Goal: Task Accomplishment & Management: Complete application form

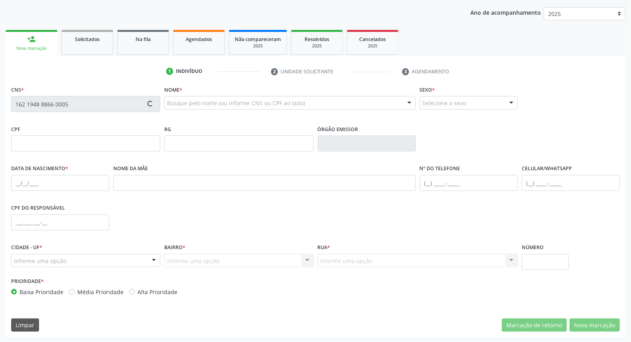
scroll to position [89, 0]
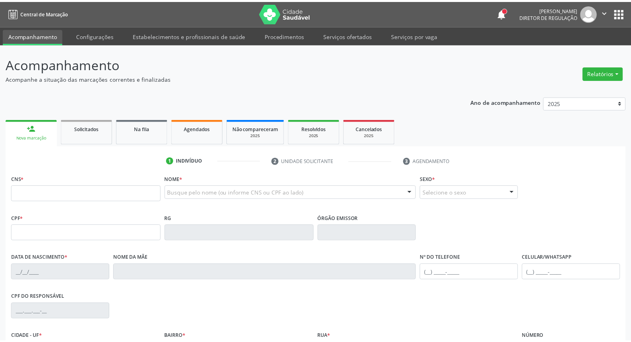
scroll to position [89, 0]
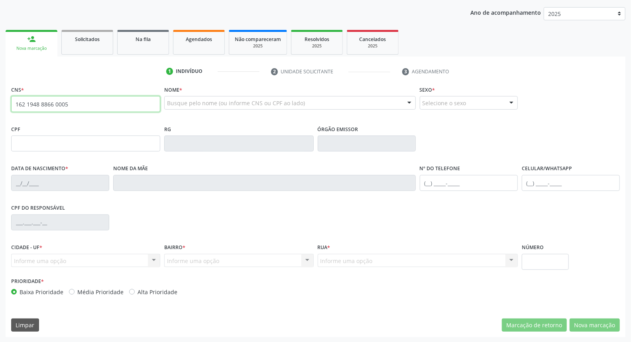
type input "162 1948 8866 0005"
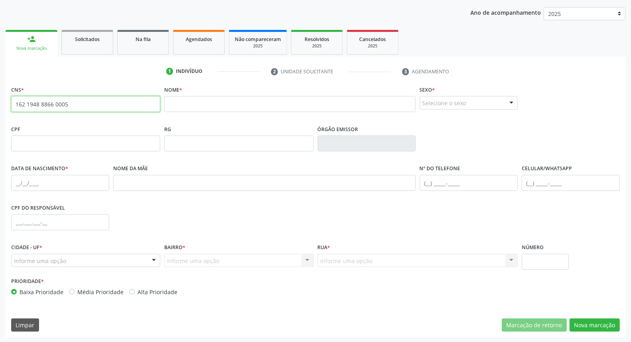
drag, startPoint x: 76, startPoint y: 101, endPoint x: 0, endPoint y: 98, distance: 76.1
click at [0, 102] on div "Acompanhamento Acompanhe a situação das marcações correntes e finalizadas Relat…" at bounding box center [315, 149] width 631 height 388
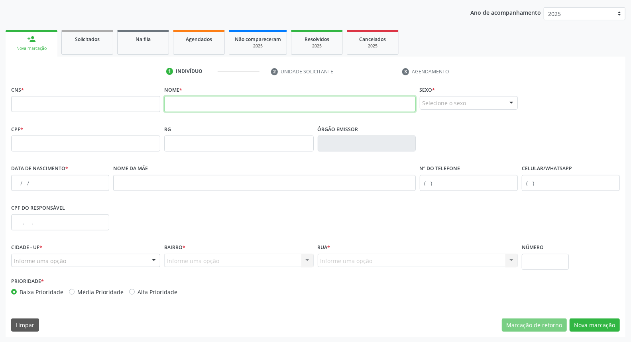
drag, startPoint x: 291, startPoint y: 98, endPoint x: 292, endPoint y: 94, distance: 4.1
click at [291, 98] on input "text" at bounding box center [289, 104] width 251 height 16
type input "[PERSON_NAME] de je"
drag, startPoint x: 240, startPoint y: 105, endPoint x: 10, endPoint y: 105, distance: 230.3
click at [27, 105] on div "CNS * Nome * [PERSON_NAME] de je Sexo * Selecione o sexo Masculino Feminino Nen…" at bounding box center [315, 103] width 612 height 39
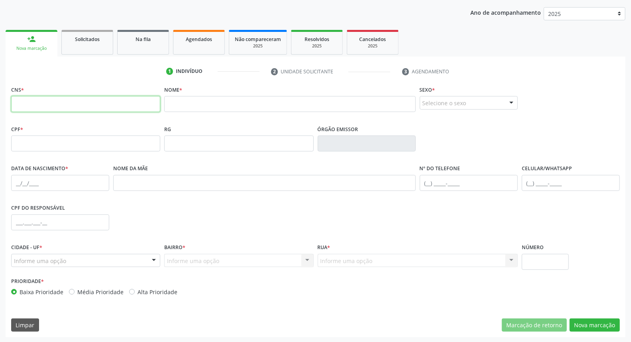
click at [63, 109] on input "text" at bounding box center [85, 104] width 149 height 16
paste input "700 1029 4565 6314"
type input "700 1029 4565 6314"
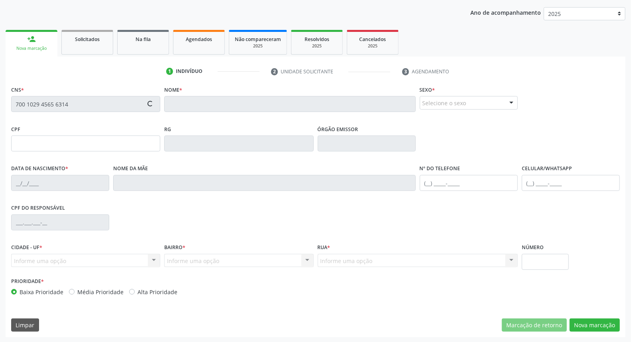
type input "019.655.114-57"
type input "[DATE]"
type input "Porcina [PERSON_NAME]"
type input "[PHONE_NUMBER]"
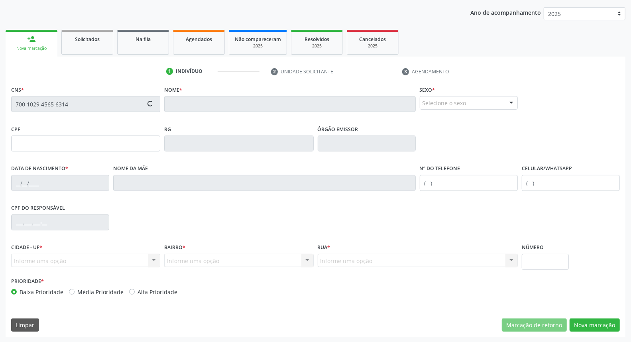
type input "334.778.844-34"
type input "S/N"
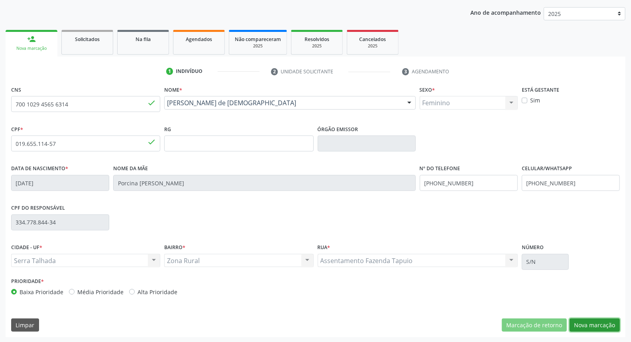
click at [593, 327] on button "Nova marcação" at bounding box center [594, 325] width 50 height 14
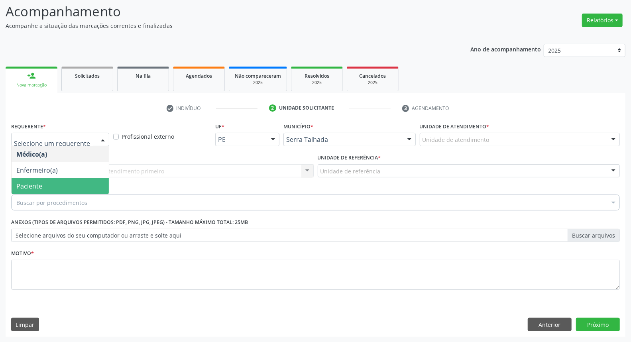
drag, startPoint x: 57, startPoint y: 182, endPoint x: 59, endPoint y: 175, distance: 7.4
click at [57, 182] on span "Paciente" at bounding box center [60, 186] width 97 height 16
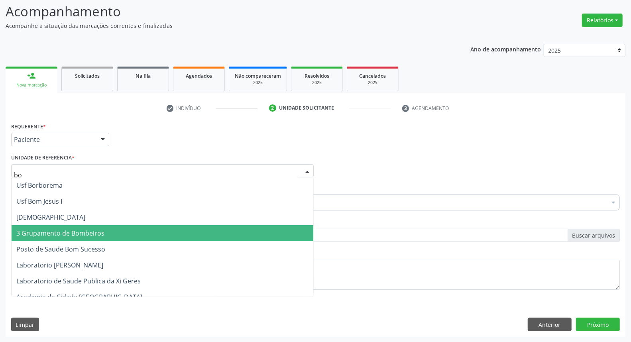
type input "bom"
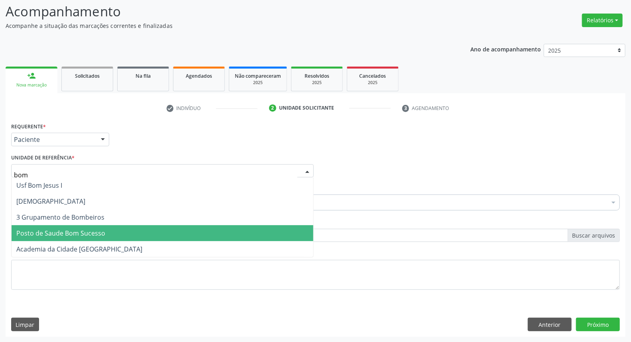
click at [162, 231] on span "Posto de Saude Bom Sucesso" at bounding box center [163, 233] width 302 height 16
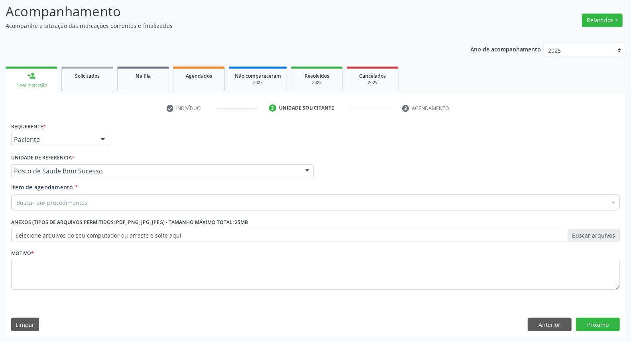
click at [139, 200] on div "Buscar por procedimentos" at bounding box center [315, 202] width 608 height 16
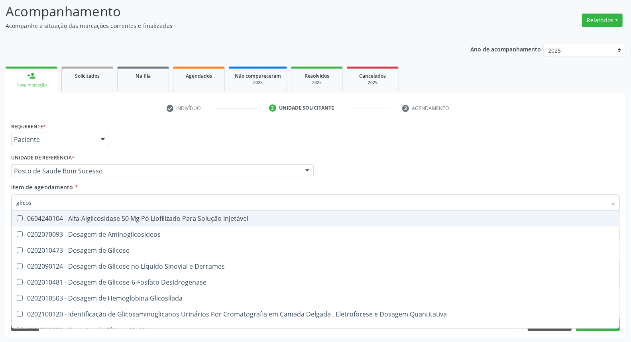
type input "glicose"
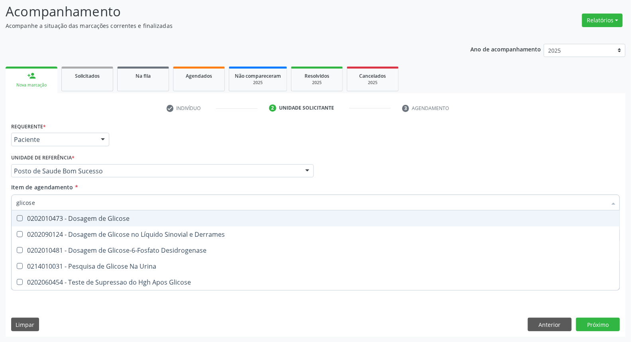
click at [133, 217] on div "0202010473 - Dosagem de Glicose" at bounding box center [315, 218] width 598 height 6
checkbox Glicose "true"
click at [361, 202] on input "glicose" at bounding box center [311, 202] width 590 height 16
type input "ac"
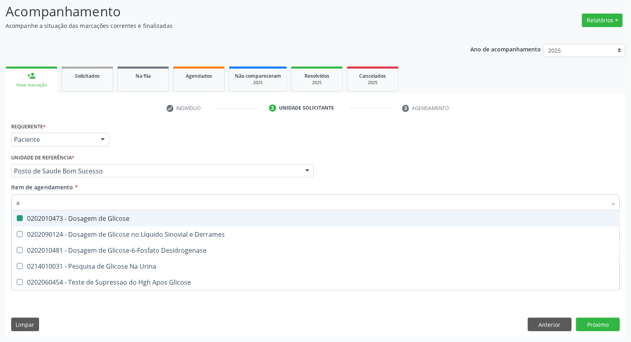
checkbox Glicose "false"
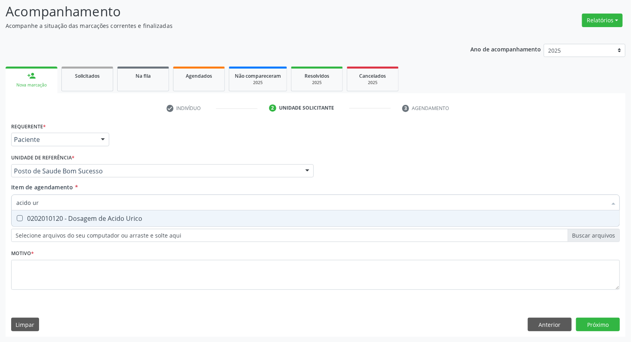
type input "acido uri"
drag, startPoint x: 360, startPoint y: 221, endPoint x: 359, endPoint y: 213, distance: 8.1
click at [359, 220] on div "0202010120 - Dosagem de Acido Urico" at bounding box center [315, 218] width 598 height 6
checkbox Urico "true"
click at [355, 201] on input "acido uri" at bounding box center [311, 202] width 590 height 16
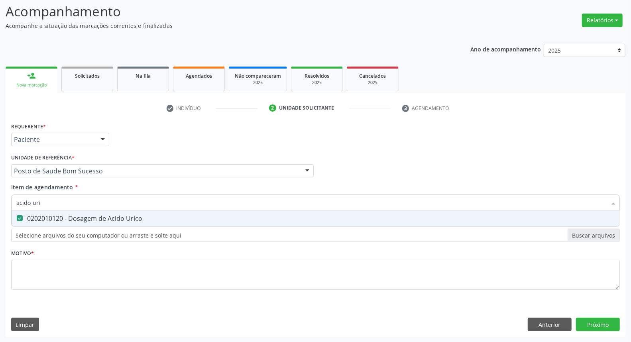
click at [355, 201] on input "acido uri" at bounding box center [311, 202] width 590 height 16
type input "c"
checkbox Urico "false"
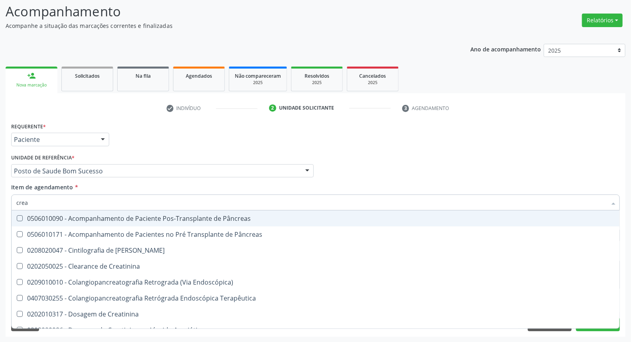
type input "creat"
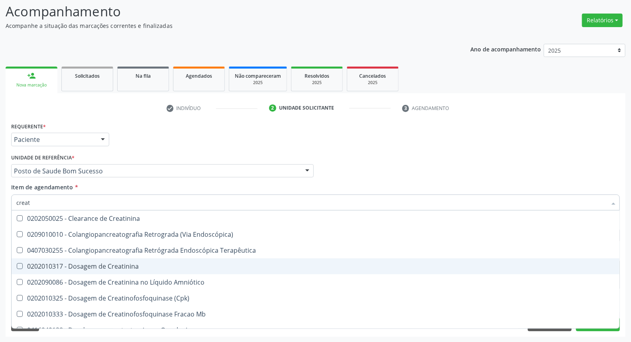
drag, startPoint x: 234, startPoint y: 263, endPoint x: 231, endPoint y: 237, distance: 25.6
click at [234, 263] on div "0202010317 - Dosagem de Creatinina" at bounding box center [315, 266] width 598 height 6
checkbox Creatinina "true"
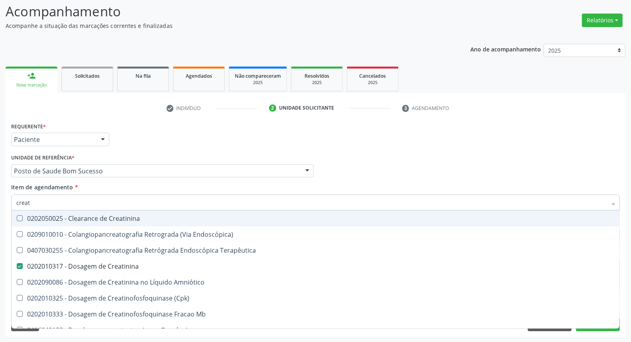
click at [227, 206] on input "creat" at bounding box center [311, 202] width 590 height 16
type input "ur"
checkbox Creatinina "false"
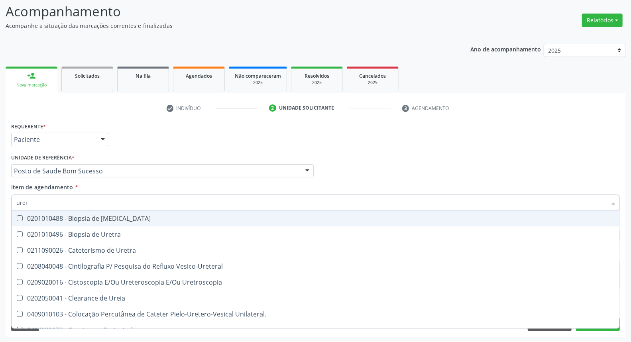
type input "ureia"
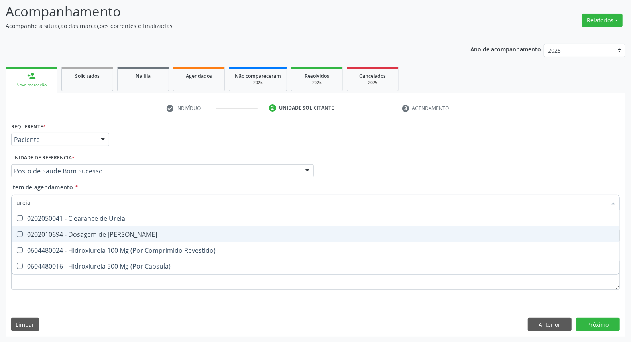
click at [206, 232] on div "0202010694 - Dosagem de [PERSON_NAME]" at bounding box center [315, 234] width 598 height 6
checkbox Ureia "true"
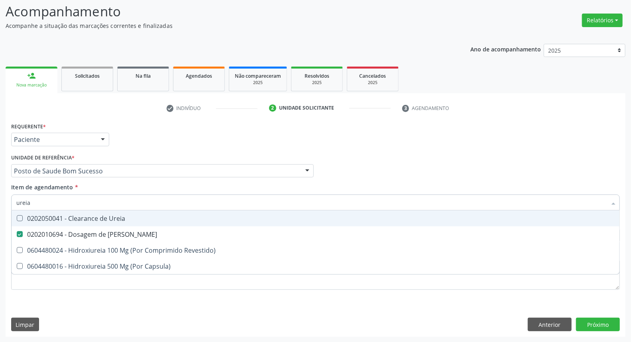
click at [206, 201] on input "ureia" at bounding box center [311, 202] width 590 height 16
type input "co"
checkbox Ureia "false"
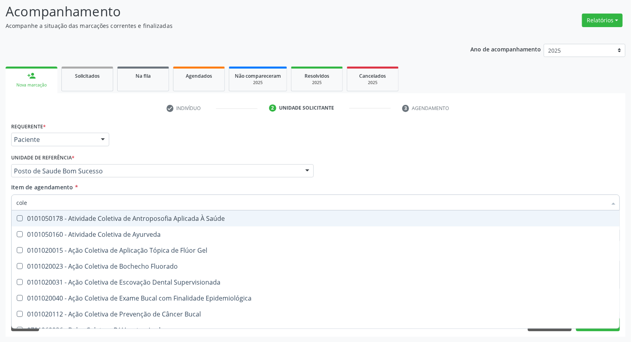
type input "coles"
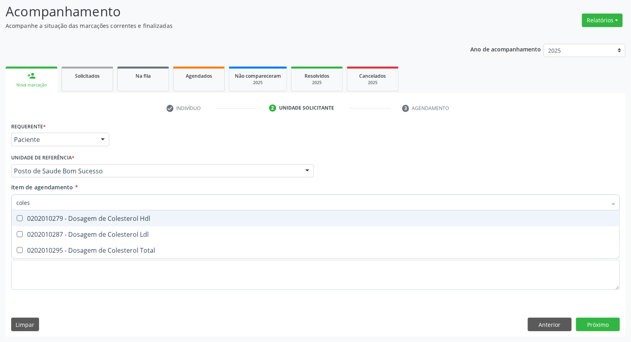
drag, startPoint x: 178, startPoint y: 217, endPoint x: 177, endPoint y: 225, distance: 8.1
click at [178, 218] on div "0202010279 - Dosagem de Colesterol Hdl" at bounding box center [315, 218] width 598 height 6
checkbox Hdl "true"
click at [177, 226] on span "0202010287 - Dosagem de Colesterol Ldl" at bounding box center [316, 234] width 608 height 16
checkbox Ldl "true"
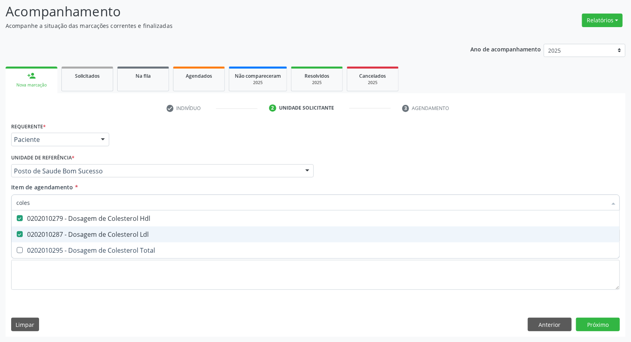
click at [176, 242] on span "0202010295 - Dosagem de Colesterol Total" at bounding box center [316, 250] width 608 height 16
checkbox Total "true"
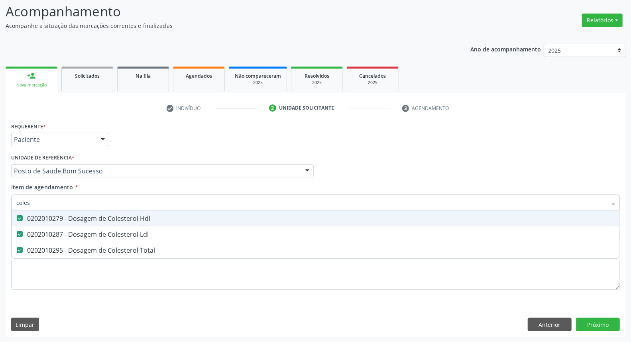
click at [180, 200] on input "coles" at bounding box center [311, 202] width 590 height 16
type input "t"
checkbox Hdl "false"
checkbox Ldl "false"
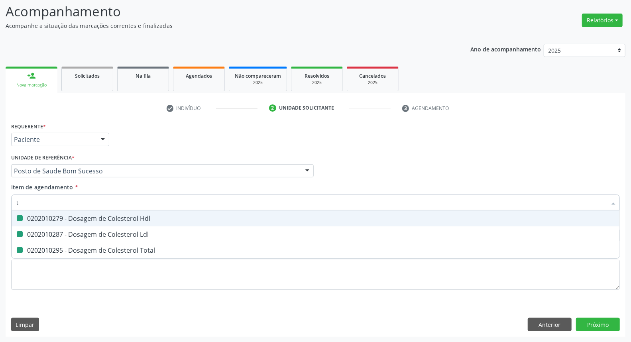
checkbox Total "false"
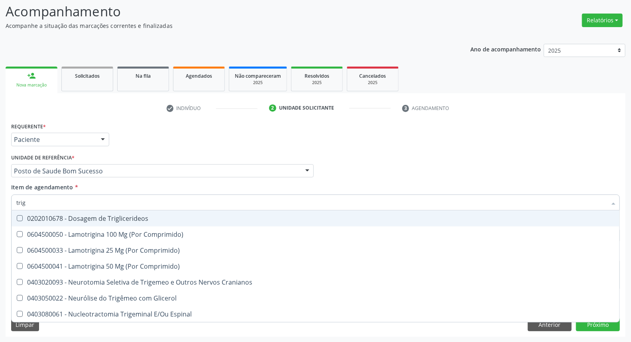
type input "trigl"
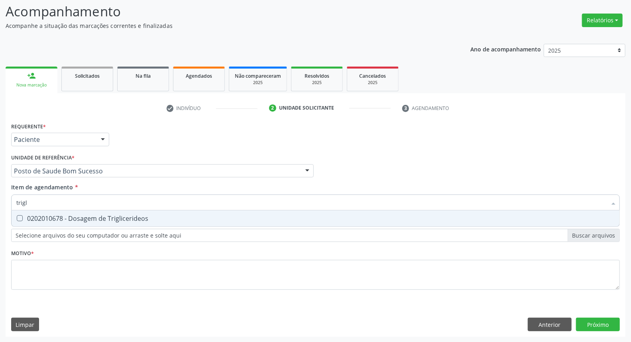
click at [188, 218] on div "0202010678 - Dosagem de Triglicerideos" at bounding box center [315, 218] width 598 height 6
checkbox Triglicerideos "true"
click at [190, 199] on input "trigl" at bounding box center [311, 202] width 590 height 16
type input "he"
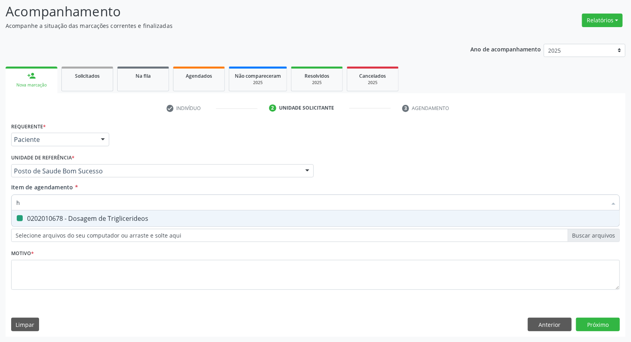
checkbox Triglicerideos "false"
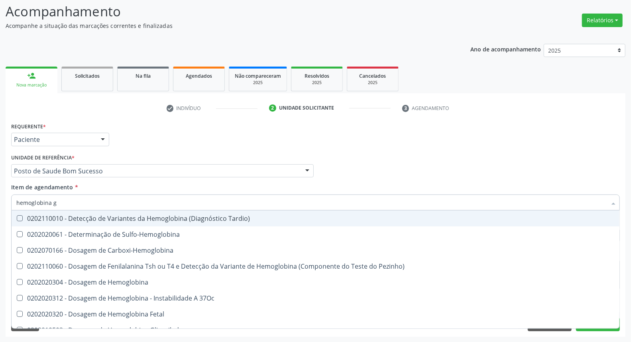
type input "hemoglobina g"
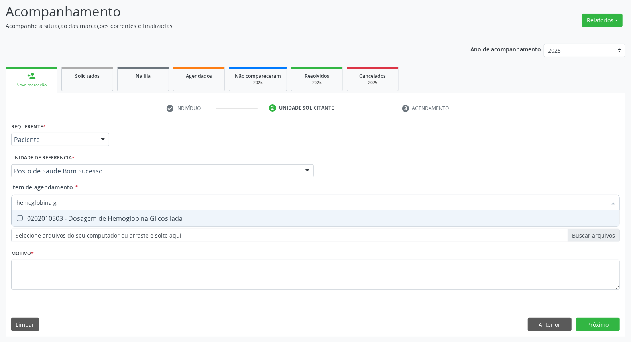
click at [178, 221] on div "0202010503 - Dosagem de Hemoglobina Glicosilada" at bounding box center [315, 218] width 598 height 6
checkbox Glicosilada "true"
click at [178, 197] on input "hemoglobina g" at bounding box center [311, 202] width 590 height 16
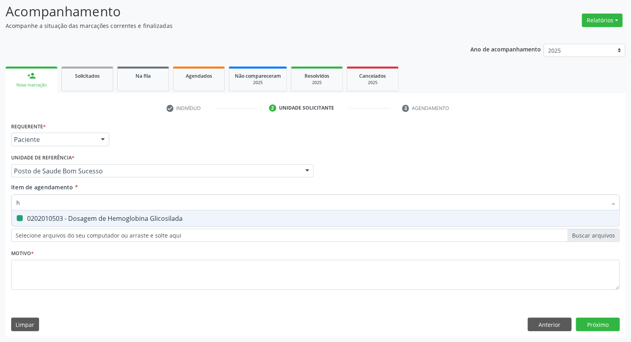
type input "he"
checkbox Glicosilada "false"
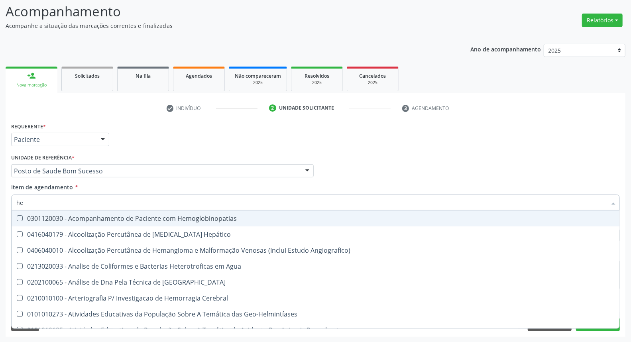
type input "hem"
checkbox \(Qualitativo\) "true"
checkbox Glicosilada "false"
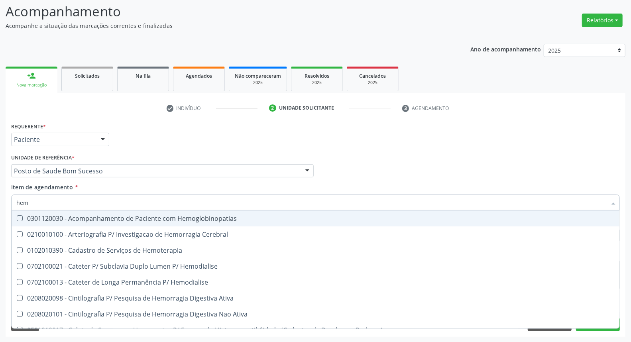
type input "hemo"
checkbox Glicosilada "true"
checkbox Semana\) "false"
type input "hemog"
checkbox Tardio\) "true"
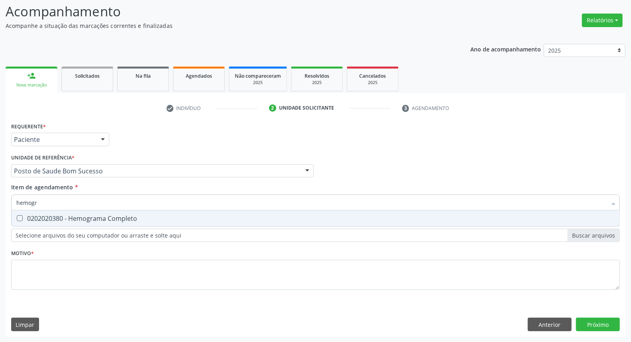
type input "hemogra"
click at [152, 216] on div "0202020380 - Hemograma Completo" at bounding box center [315, 218] width 598 height 6
checkbox Completo "true"
click at [154, 204] on input "hemogra" at bounding box center [311, 202] width 590 height 16
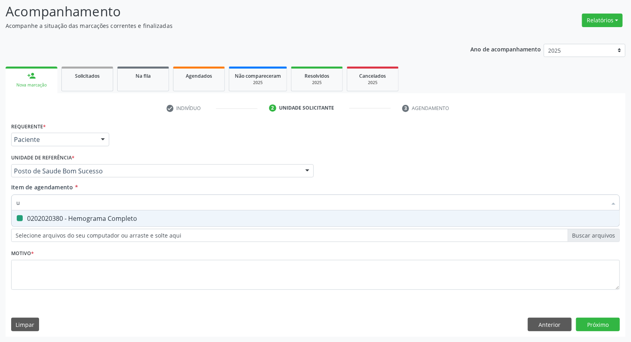
type input "ur"
checkbox Completo "false"
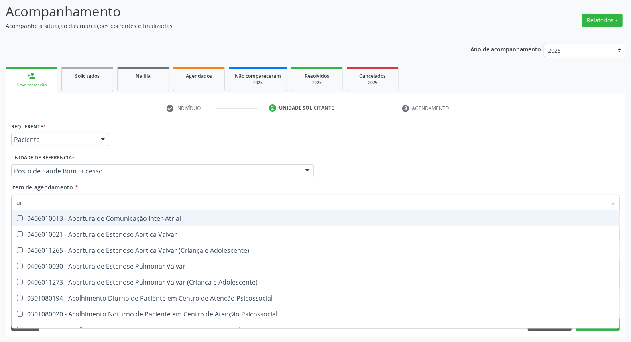
type input "uri"
checkbox B "true"
drag, startPoint x: 157, startPoint y: 216, endPoint x: 157, endPoint y: 211, distance: 4.8
click at [157, 216] on div "0202050017 - Analise de Caracteres Fisicos, Elementos e Sedimento da Urina" at bounding box center [315, 218] width 598 height 6
checkbox Urina "true"
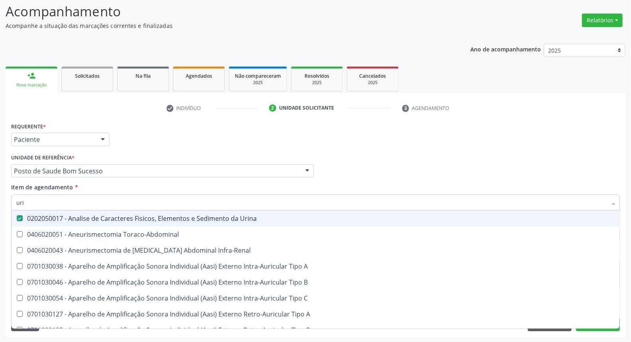
click at [156, 202] on input "uri" at bounding box center [311, 202] width 590 height 16
type input "t"
checkbox Urina "false"
checkbox Urico "false"
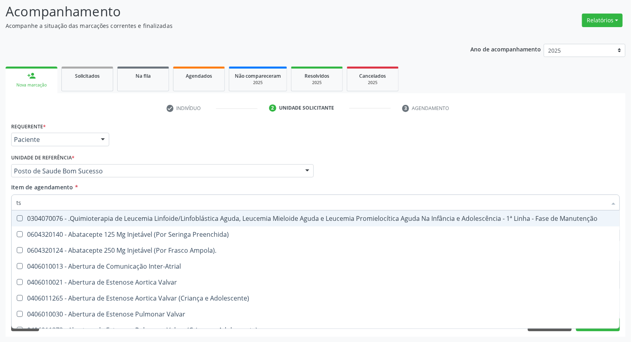
type input "tsh"
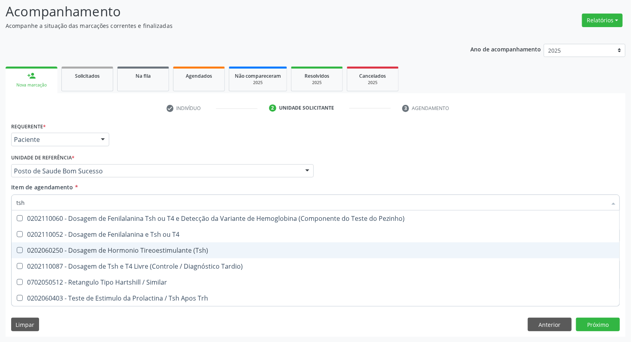
drag, startPoint x: 158, startPoint y: 252, endPoint x: 153, endPoint y: 220, distance: 31.9
click at [158, 248] on div "0202060250 - Dosagem de Hormonio Tireoestimulante (Tsh)" at bounding box center [315, 250] width 598 height 6
checkbox \(Tsh\) "true"
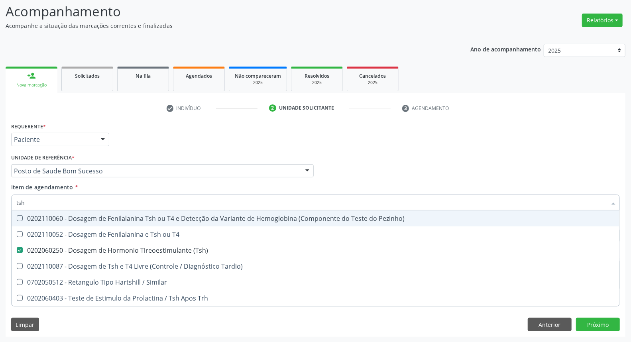
click at [155, 201] on input "tsh" at bounding box center [311, 202] width 590 height 16
type input "t"
checkbox \(Tsh\) "false"
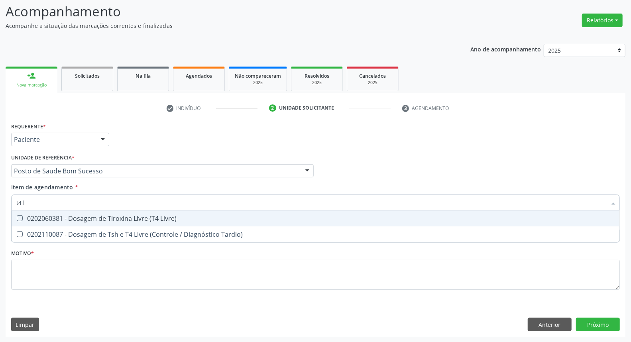
type input "t4 l"
click at [162, 215] on div "0202060381 - Dosagem de Tiroxina Livre (T4 Livre)" at bounding box center [315, 218] width 598 height 6
checkbox Livre\) "true"
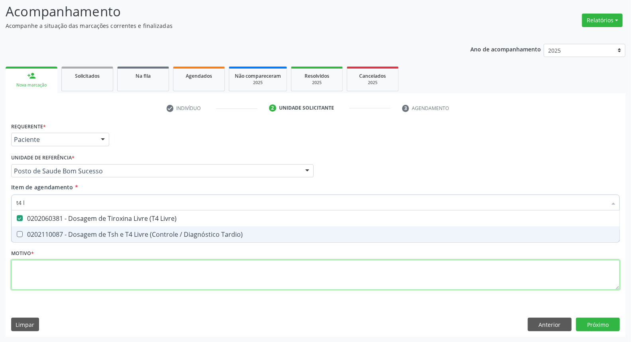
click at [150, 276] on div "Requerente * Paciente Médico(a) Enfermeiro(a) Paciente Nenhum resultado encontr…" at bounding box center [315, 210] width 608 height 180
checkbox Tardio\) "true"
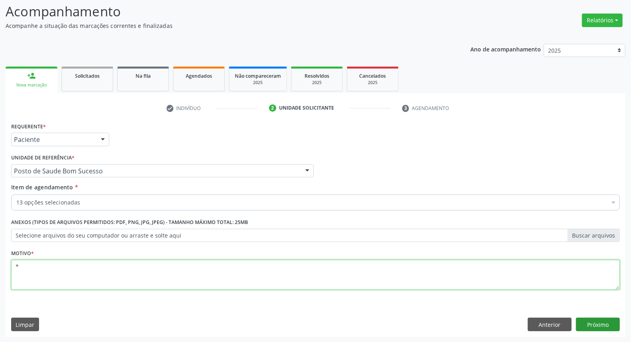
type textarea "*"
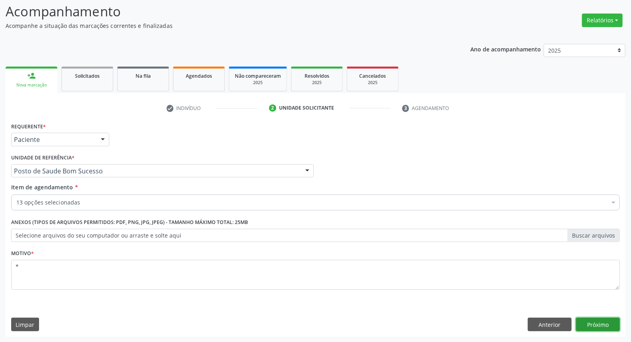
click at [594, 321] on button "Próximo" at bounding box center [598, 325] width 44 height 14
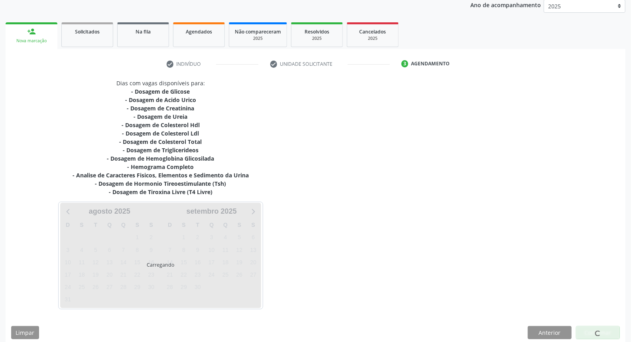
scroll to position [104, 0]
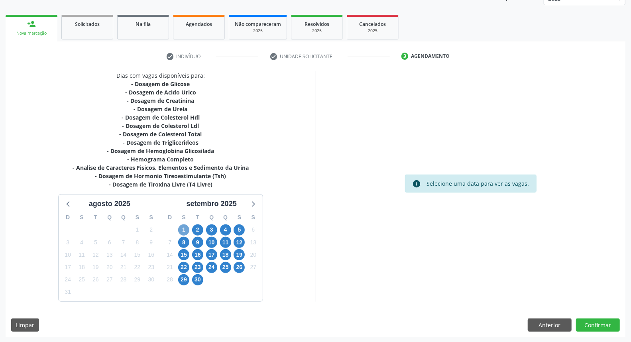
click at [182, 229] on span "1" at bounding box center [183, 229] width 11 height 11
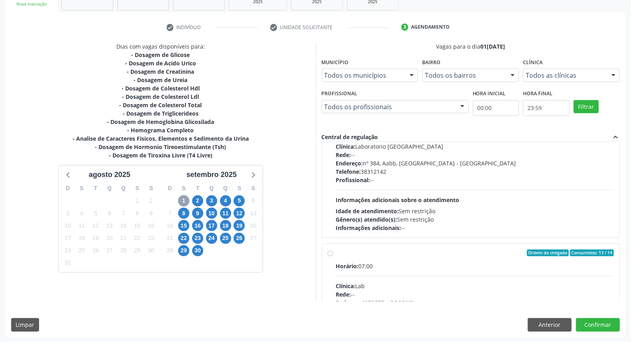
scroll to position [0, 0]
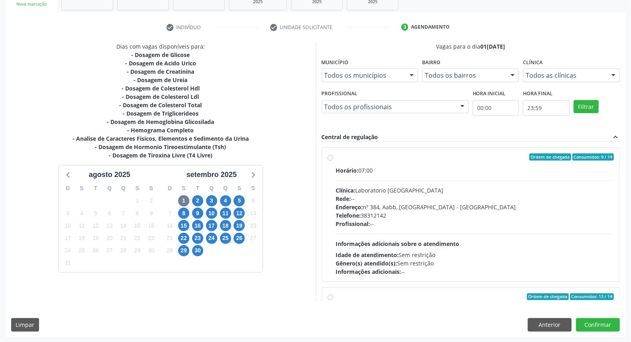
click at [313, 198] on div "Dias com vagas disponíveis para: - Dosagem de Glicose - Dosagem de Acido Urico …" at bounding box center [161, 171] width 310 height 259
